Goal: Find contact information: Find contact information

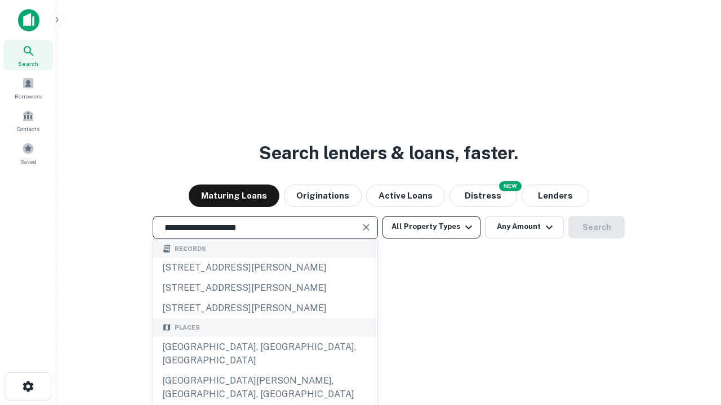
click at [265, 371] on div "Santa Monica, CA, USA" at bounding box center [265, 354] width 224 height 34
click at [431, 227] on button "All Property Types" at bounding box center [431, 227] width 98 height 23
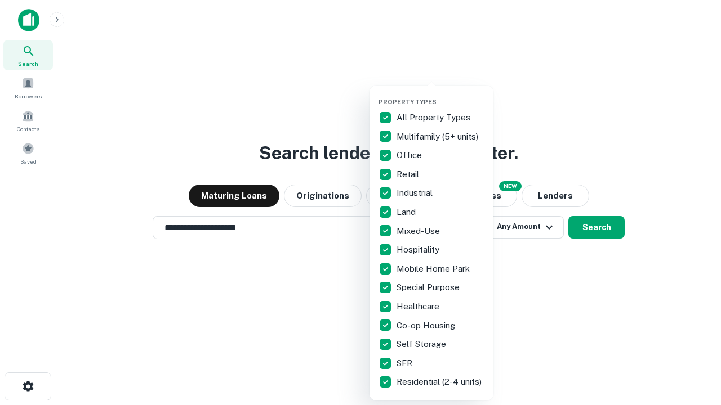
type input "**********"
click at [440, 95] on button "button" at bounding box center [440, 95] width 124 height 1
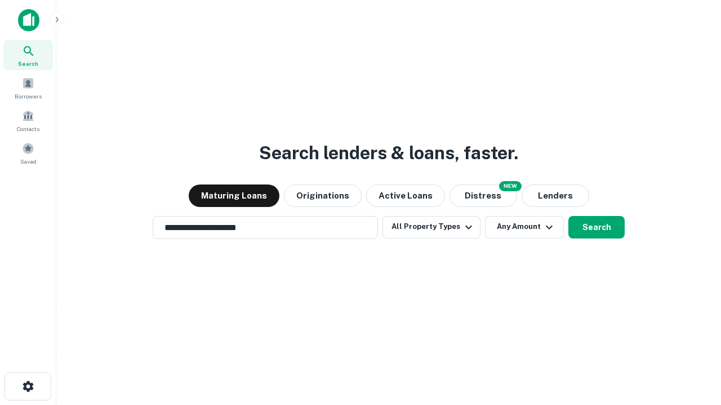
scroll to position [7, 136]
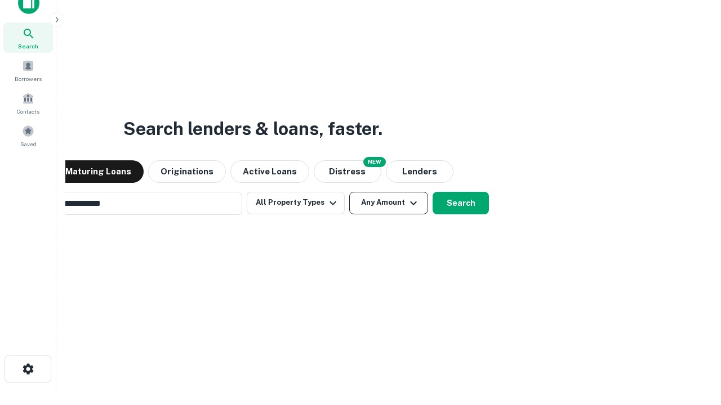
click at [349, 192] on button "Any Amount" at bounding box center [388, 203] width 79 height 23
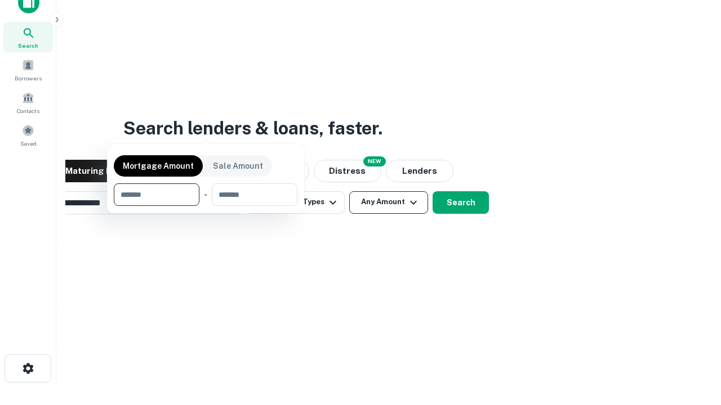
scroll to position [81, 319]
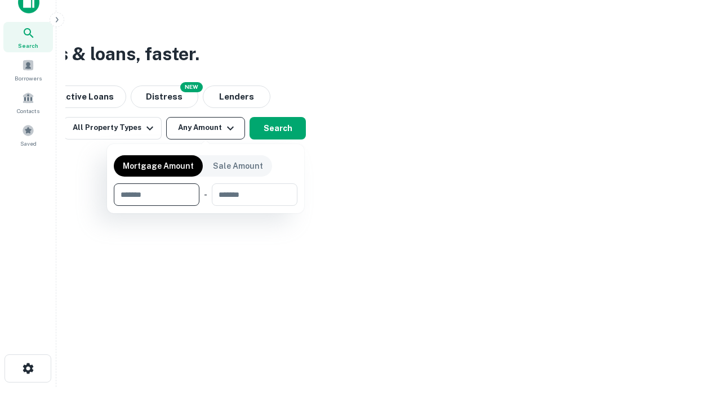
type input "*******"
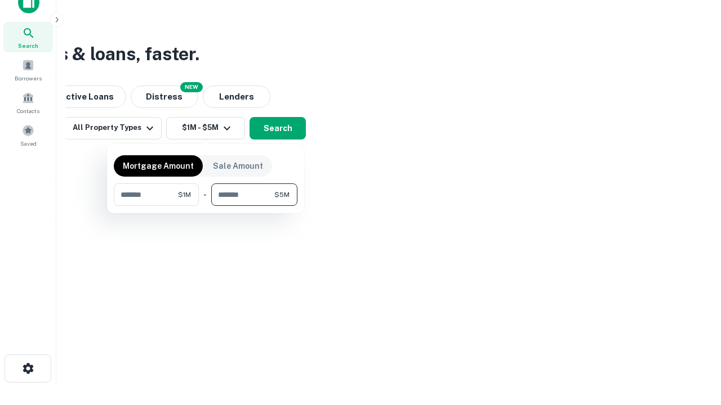
type input "*******"
click at [206, 206] on button "button" at bounding box center [206, 206] width 184 height 1
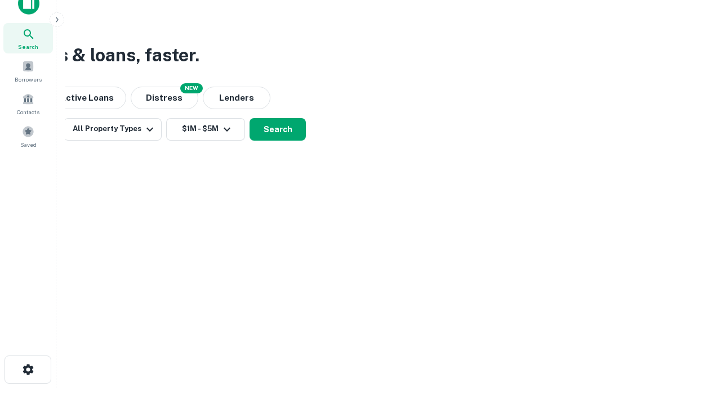
scroll to position [7, 208]
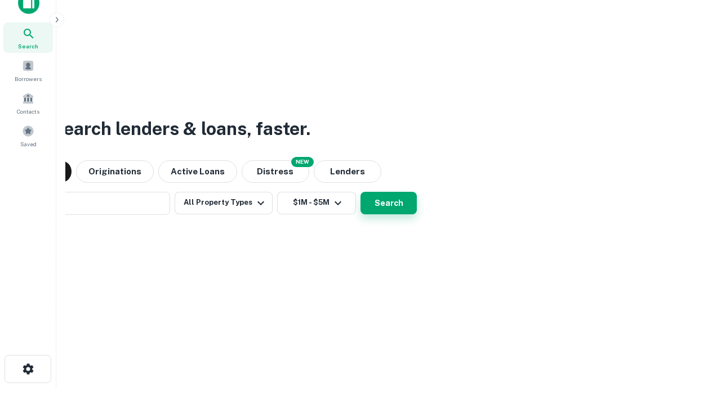
click at [360, 192] on button "Search" at bounding box center [388, 203] width 56 height 23
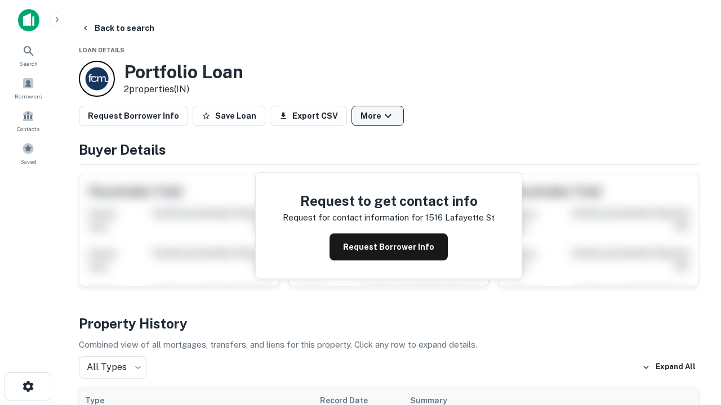
click at [377, 116] on button "More" at bounding box center [377, 116] width 52 height 20
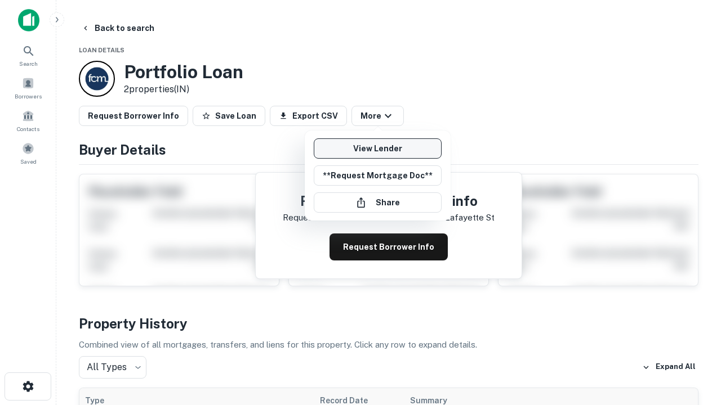
click at [377, 149] on link "View Lender" at bounding box center [378, 149] width 128 height 20
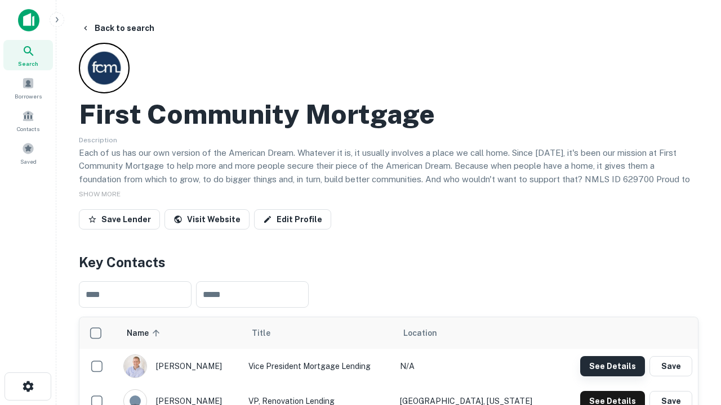
click at [612, 366] on button "See Details" at bounding box center [612, 366] width 65 height 20
click at [28, 387] on icon "button" at bounding box center [28, 387] width 14 height 14
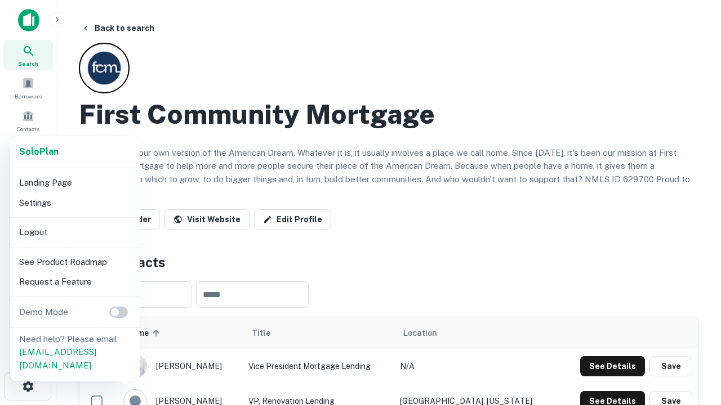
click at [74, 232] on li "Logout" at bounding box center [75, 232] width 121 height 20
